Goal: Task Accomplishment & Management: Manage account settings

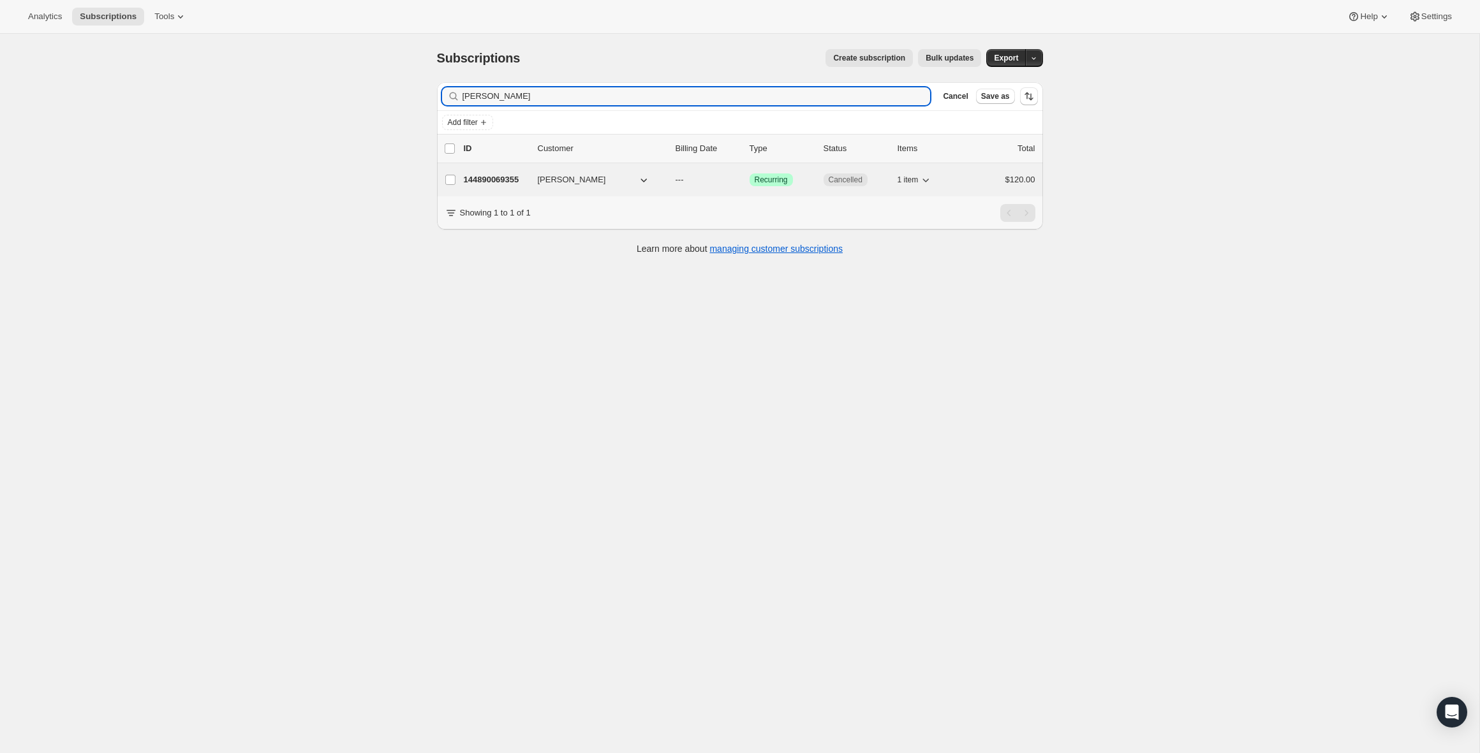
type input "[PERSON_NAME]"
click at [525, 181] on p "144890069355" at bounding box center [496, 179] width 64 height 13
